Goal: Answer question/provide support

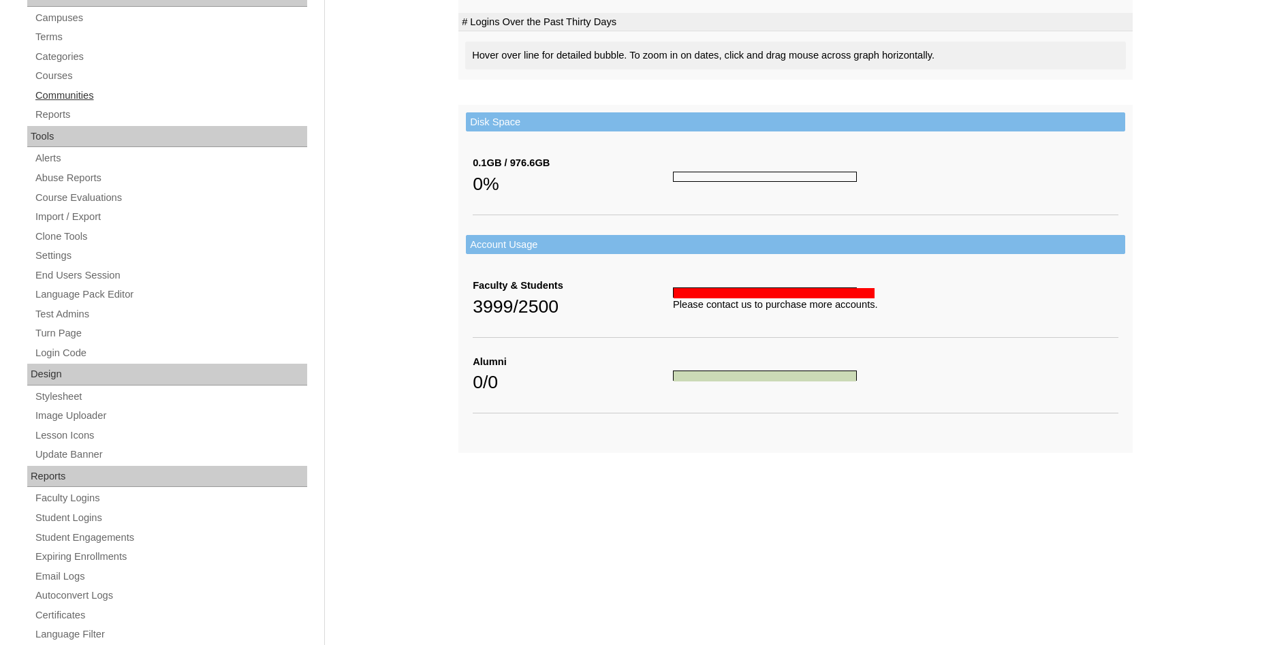
scroll to position [465, 0]
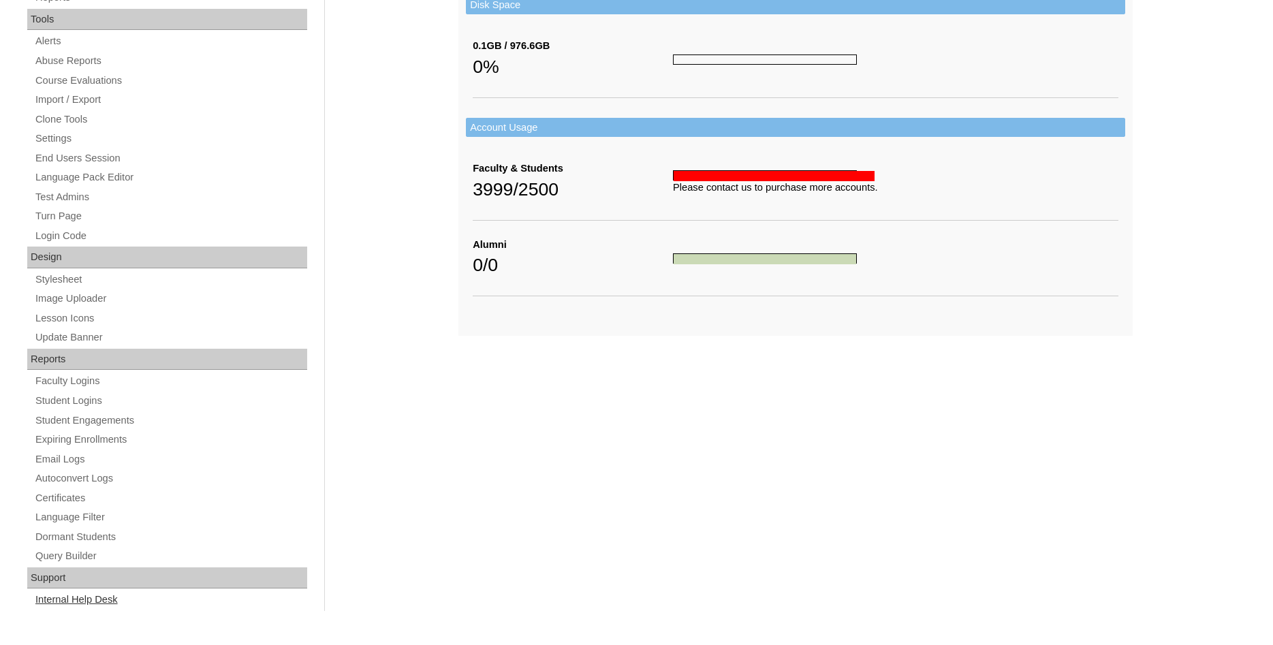
click at [96, 599] on link "Internal Help Desk" at bounding box center [170, 599] width 273 height 17
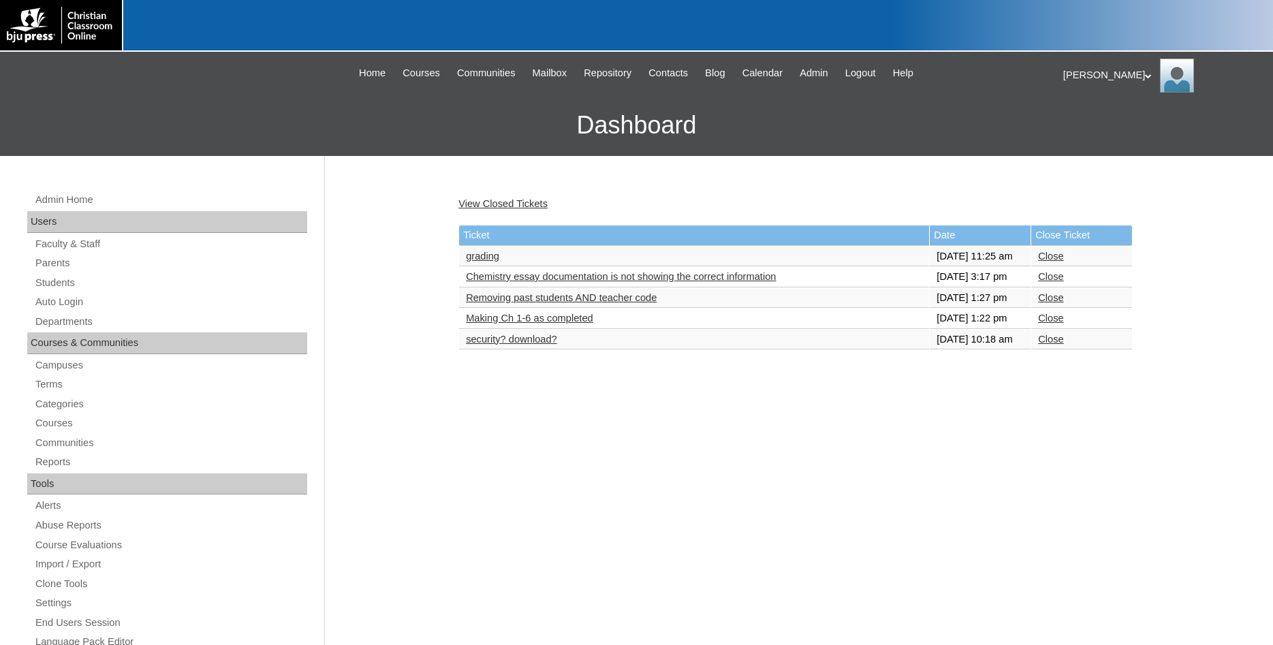
click at [480, 261] on link "grading" at bounding box center [482, 256] width 33 height 11
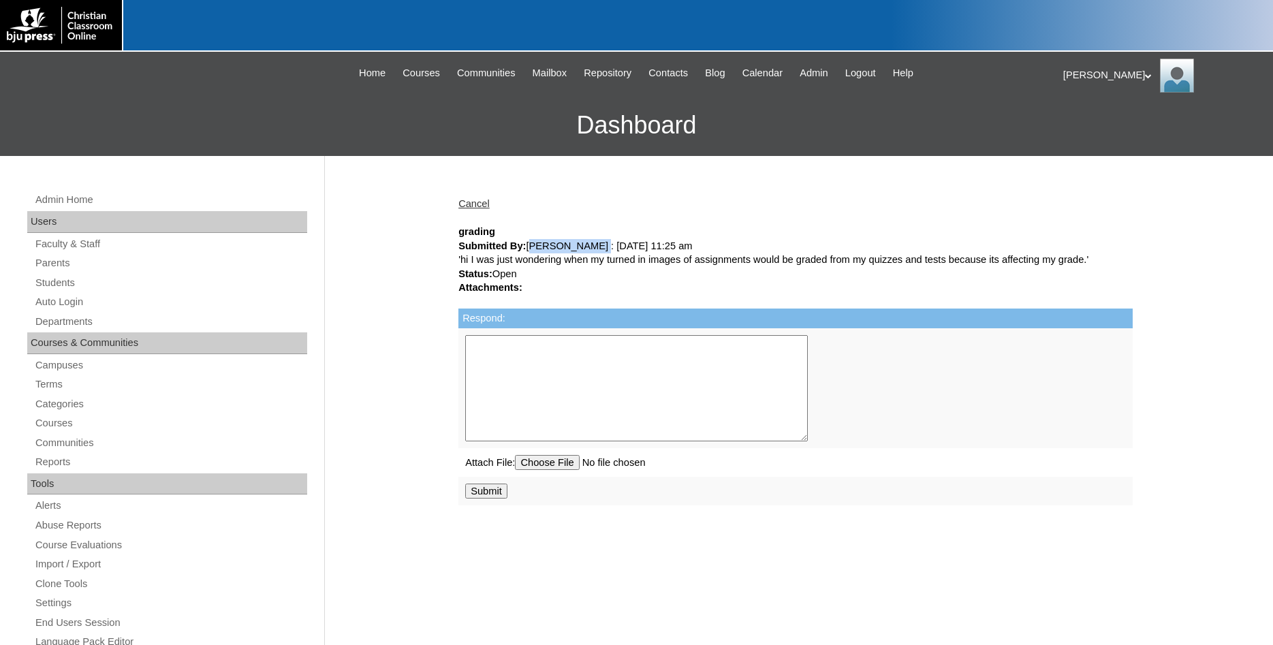
drag, startPoint x: 529, startPoint y: 249, endPoint x: 603, endPoint y: 249, distance: 74.2
click at [603, 249] on div "Submitted By: [PERSON_NAME] : [DATE] 11:25 am" at bounding box center [795, 246] width 674 height 14
copy div "[PERSON_NAME]"
click at [61, 300] on link "Auto Login" at bounding box center [170, 301] width 273 height 17
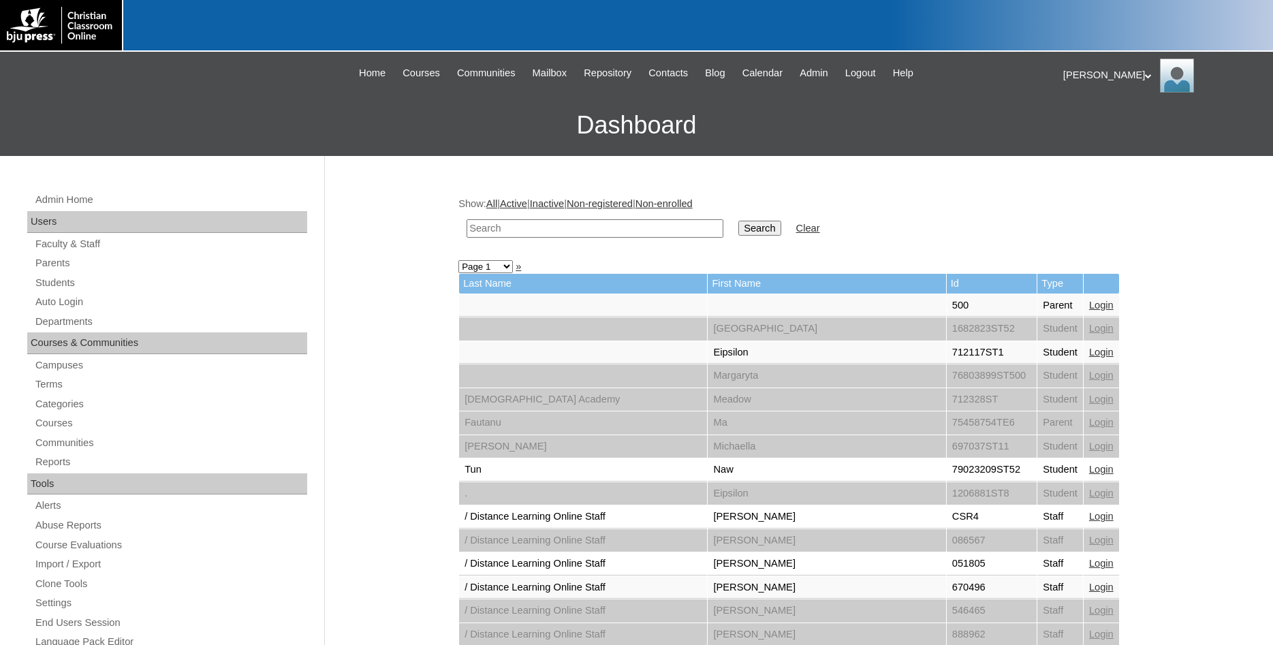
click at [616, 228] on input "text" at bounding box center [594, 228] width 257 height 18
paste input "Emma Freeman"
type input "Emma Freeman"
click at [738, 221] on input "Search" at bounding box center [759, 228] width 42 height 15
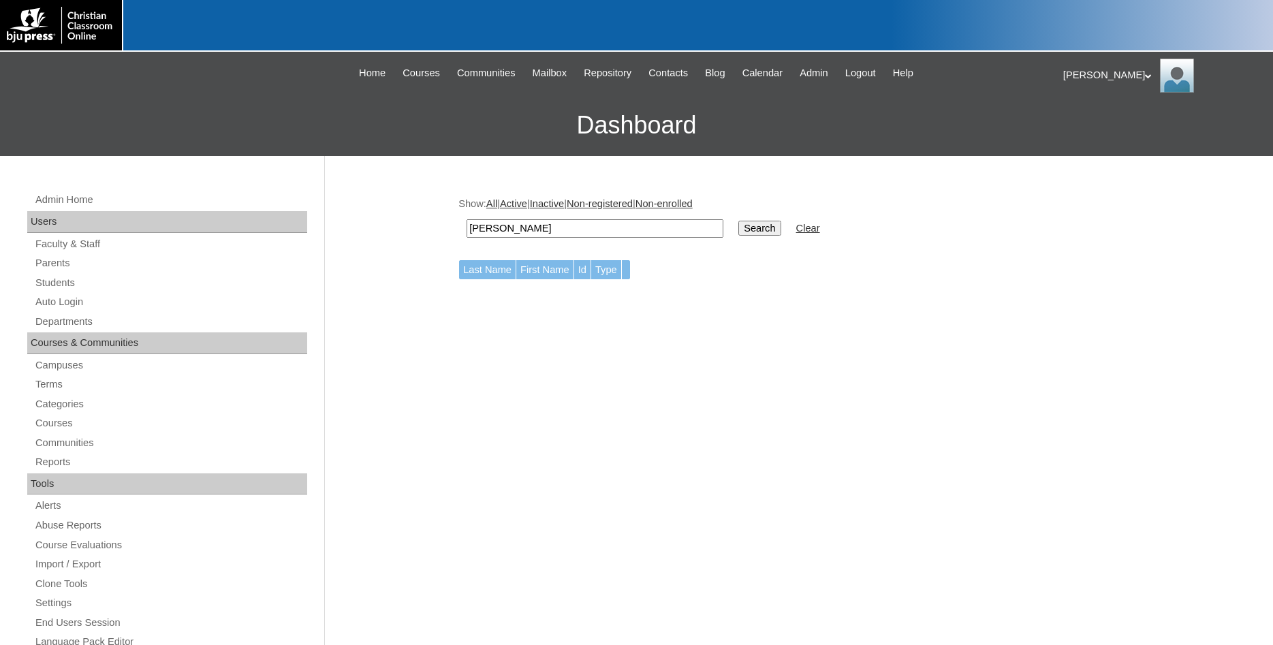
click at [502, 228] on input "[PERSON_NAME]" at bounding box center [594, 228] width 257 height 18
type input "[PERSON_NAME]"
click at [738, 221] on input "Search" at bounding box center [759, 228] width 42 height 15
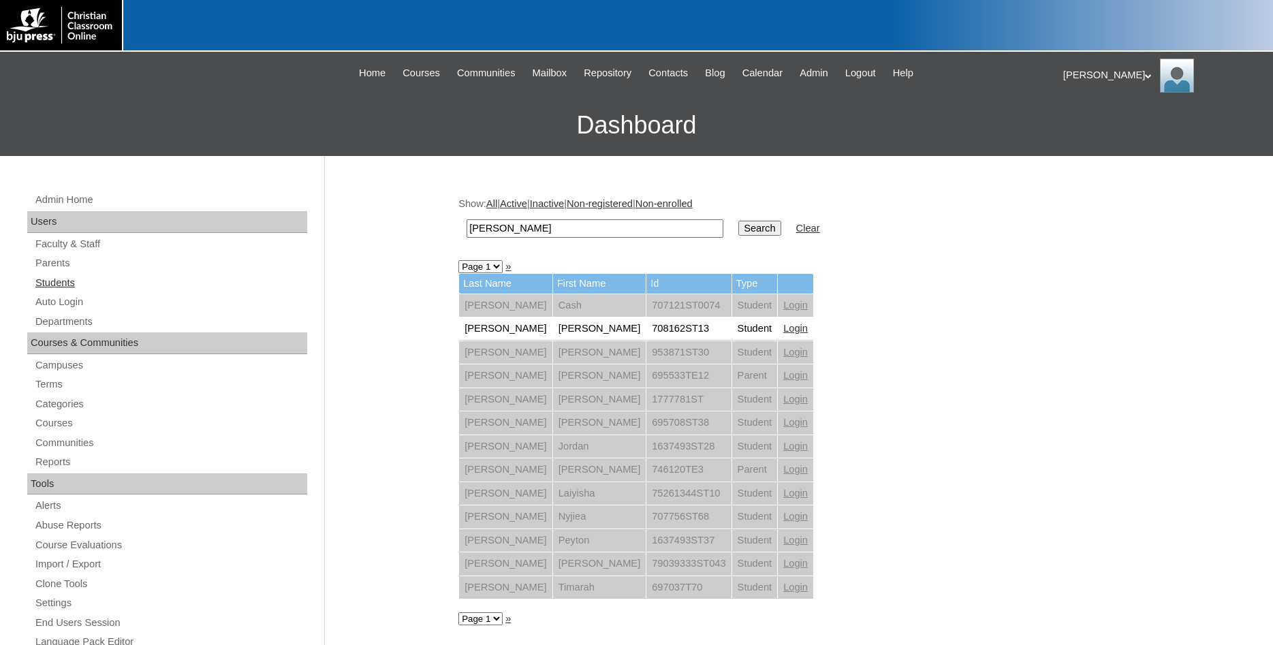
click at [60, 284] on link "Students" at bounding box center [170, 282] width 273 height 17
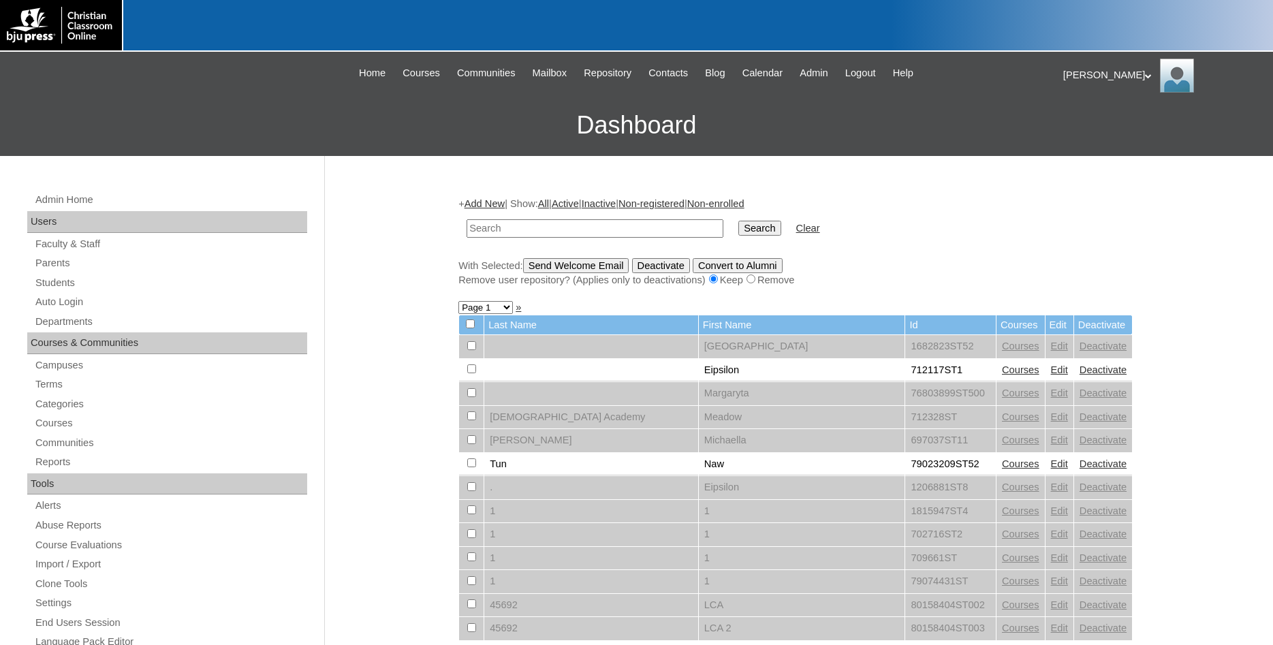
click at [560, 227] on input "text" at bounding box center [594, 228] width 257 height 18
type input "[PERSON_NAME]"
click at [738, 221] on input "Search" at bounding box center [759, 228] width 42 height 15
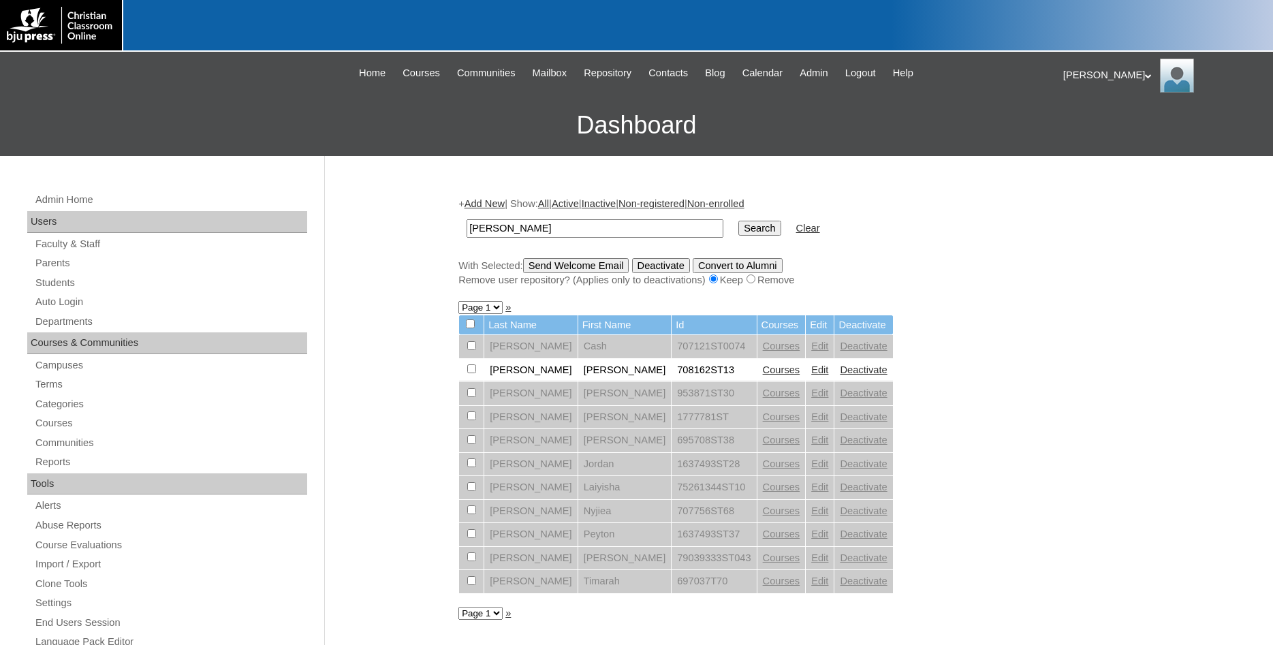
click at [811, 375] on link "Edit" at bounding box center [819, 369] width 17 height 11
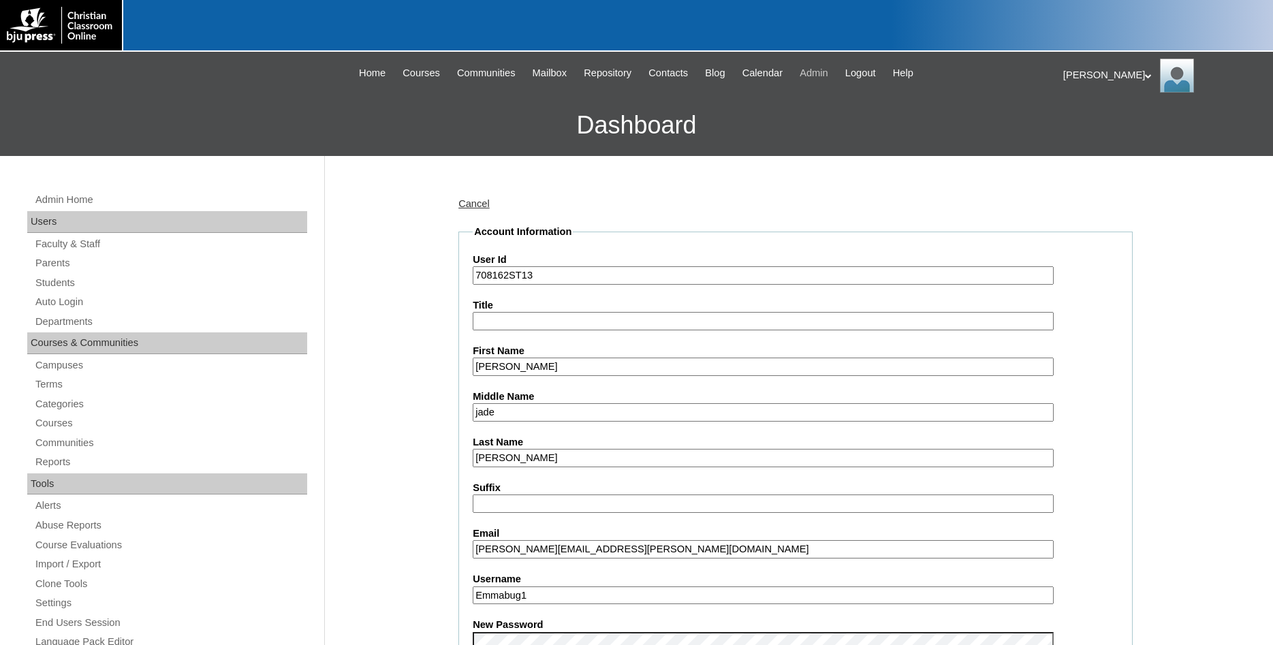
click at [826, 74] on span "Admin" at bounding box center [813, 73] width 29 height 16
